Goal: Task Accomplishment & Management: Manage account settings

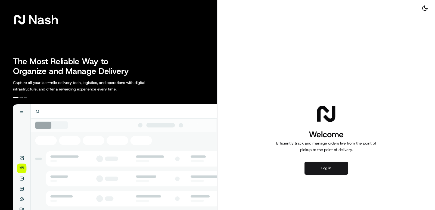
click at [337, 172] on button "Log in" at bounding box center [325, 168] width 43 height 13
